Goal: Purchase product/service

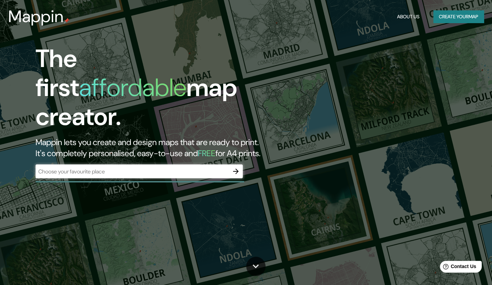
click at [225, 132] on div "The first affordable map creator. Mappin lets you create and design maps that a…" at bounding box center [158, 114] width 295 height 141
click at [220, 168] on input "text" at bounding box center [132, 172] width 193 height 8
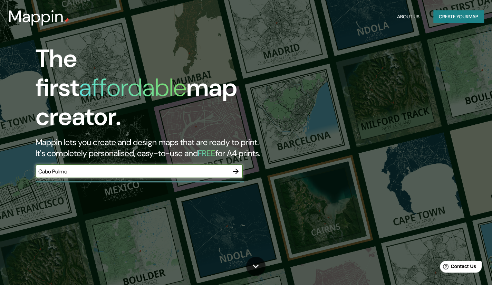
type input "Cabo Pulmo"
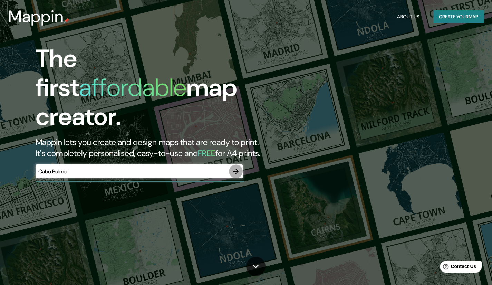
click at [234, 167] on icon "button" at bounding box center [236, 171] width 8 height 8
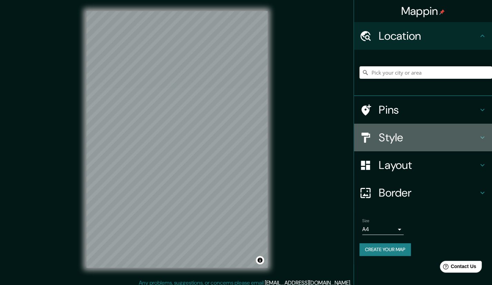
click at [436, 139] on h4 "Style" at bounding box center [428, 138] width 99 height 14
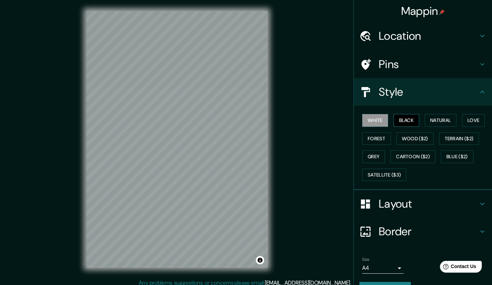
click at [401, 124] on button "Black" at bounding box center [407, 120] width 26 height 13
click at [426, 119] on button "Natural" at bounding box center [441, 120] width 32 height 13
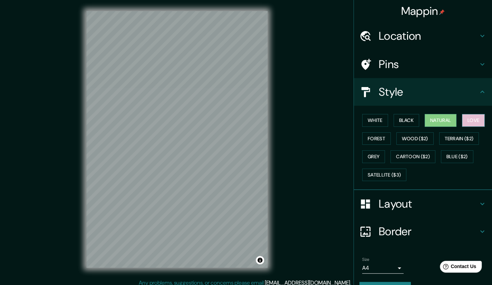
click at [462, 119] on button "Love" at bounding box center [473, 120] width 23 height 13
click at [377, 142] on button "Forest" at bounding box center [376, 138] width 29 height 13
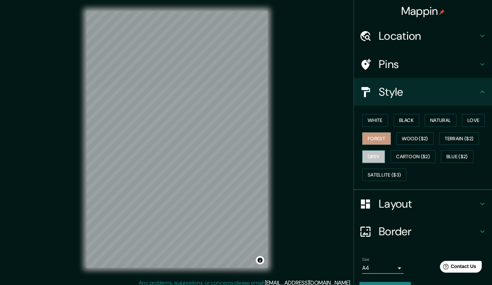
click at [373, 156] on button "Grey" at bounding box center [373, 156] width 23 height 13
click at [378, 139] on button "Forest" at bounding box center [376, 138] width 29 height 13
click at [404, 206] on h4 "Layout" at bounding box center [428, 204] width 99 height 14
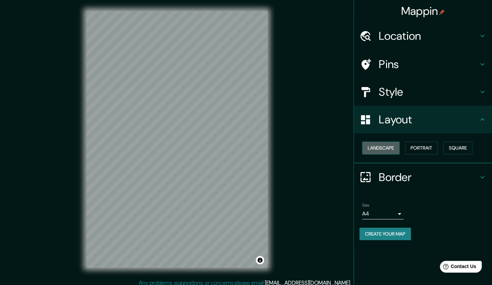
click at [388, 145] on button "Landscape" at bounding box center [380, 148] width 37 height 13
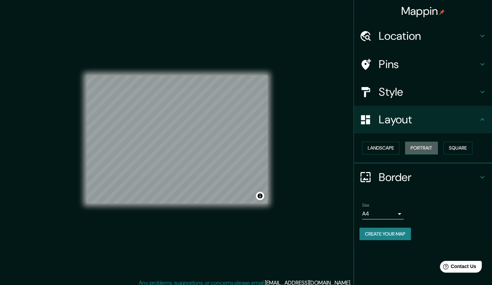
click at [417, 145] on button "Portrait" at bounding box center [421, 148] width 33 height 13
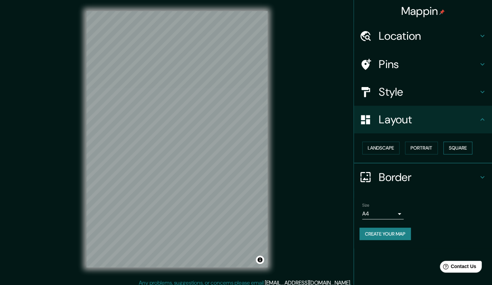
click at [454, 148] on button "Square" at bounding box center [458, 148] width 29 height 13
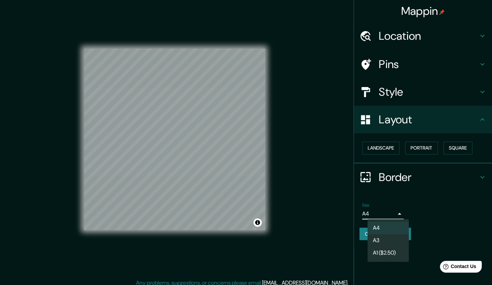
click at [381, 216] on body "Mappin Location Pins Style Layout Landscape Portrait Square Border Choose a bor…" at bounding box center [246, 142] width 492 height 285
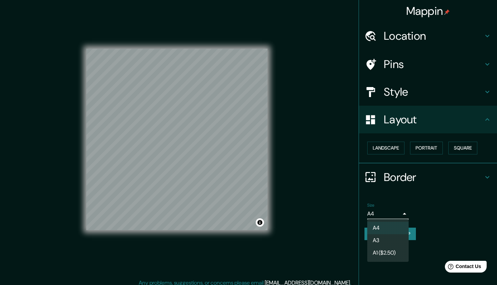
click at [381, 216] on div at bounding box center [248, 142] width 497 height 285
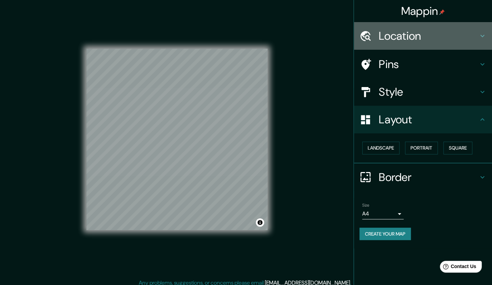
click at [406, 44] on div "Location" at bounding box center [423, 36] width 138 height 28
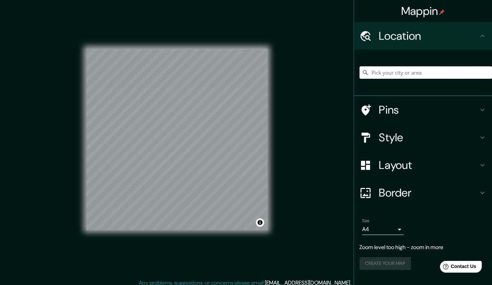
click at [396, 75] on input "Pick your city or area" at bounding box center [426, 72] width 133 height 12
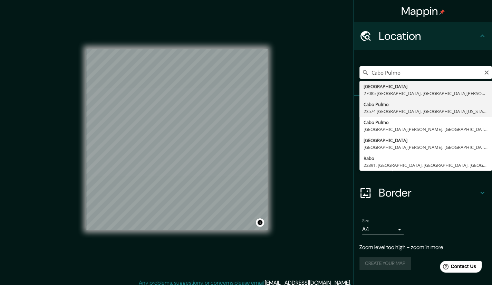
type input "[GEOGRAPHIC_DATA], [GEOGRAPHIC_DATA], [GEOGRAPHIC_DATA][US_STATE], [GEOGRAPHIC_…"
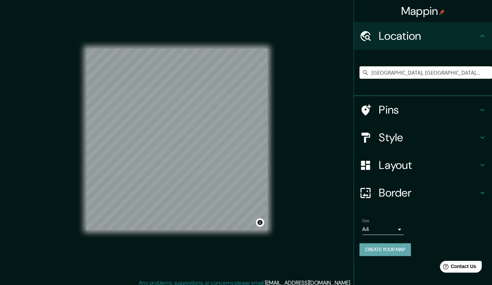
click at [401, 248] on button "Create your map" at bounding box center [385, 249] width 51 height 13
